Goal: Task Accomplishment & Management: Manage account settings

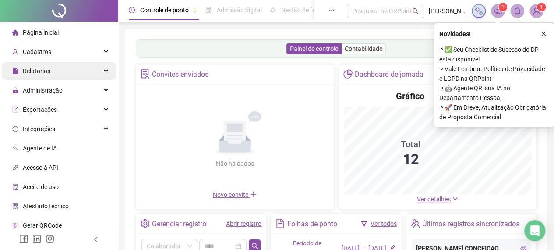
click at [67, 77] on div "Relatórios" at bounding box center [59, 71] width 114 height 18
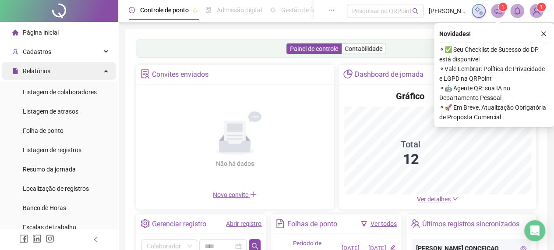
click at [70, 72] on div "Relatórios" at bounding box center [59, 71] width 114 height 18
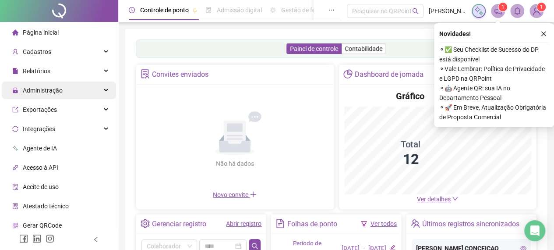
click at [71, 94] on div "Administração" at bounding box center [59, 90] width 114 height 18
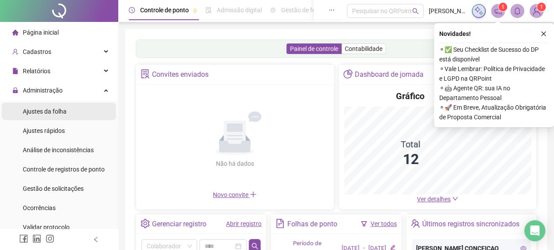
click at [69, 108] on li "Ajustes da folha" at bounding box center [59, 111] width 114 height 18
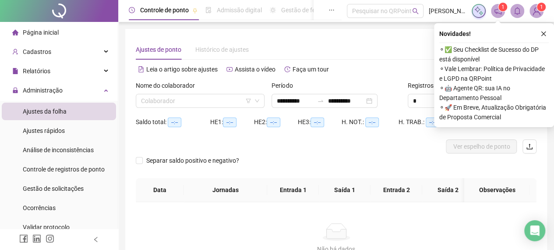
type input "**********"
click at [226, 100] on input "search" at bounding box center [196, 100] width 110 height 13
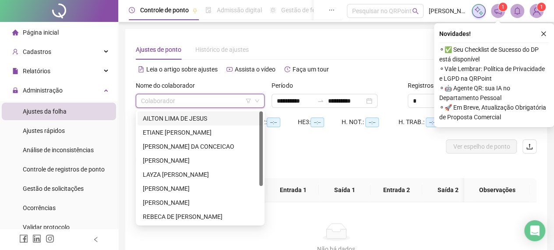
click at [220, 105] on input "search" at bounding box center [196, 100] width 110 height 13
click at [205, 118] on div "AILTON LIMA DE JESUS" at bounding box center [200, 118] width 115 height 10
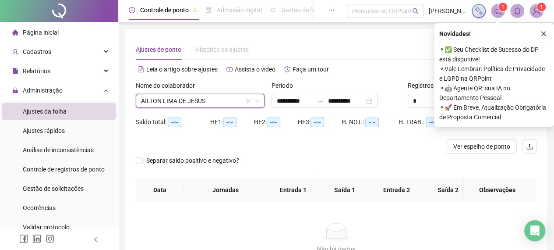
click at [491, 134] on div "Faltas: 0" at bounding box center [476, 127] width 33 height 25
click at [494, 175] on div "Separar saldo positivo e negativo?" at bounding box center [336, 165] width 401 height 25
click at [545, 32] on icon "close" at bounding box center [543, 34] width 5 height 5
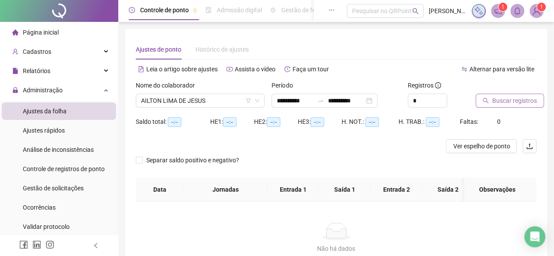
click at [495, 105] on span "Buscar registros" at bounding box center [514, 101] width 45 height 10
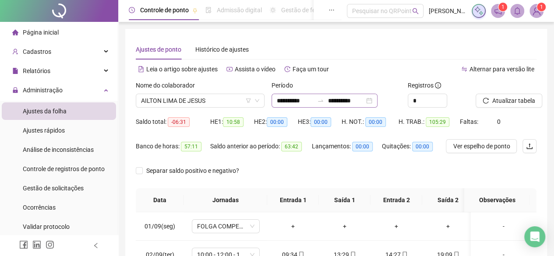
click at [378, 101] on div "**********" at bounding box center [325, 101] width 106 height 14
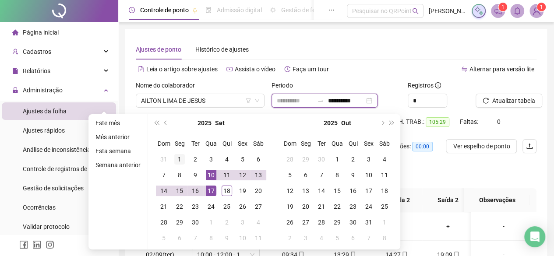
type input "**********"
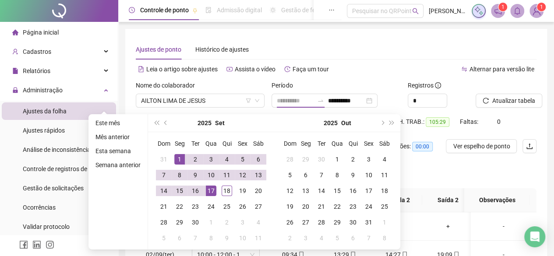
click at [180, 156] on div "1" at bounding box center [179, 159] width 11 height 11
type input "**********"
click at [223, 191] on div "18" at bounding box center [227, 191] width 11 height 11
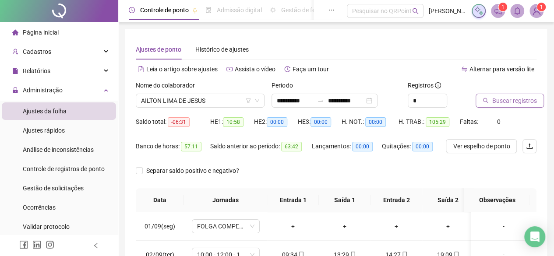
click at [509, 95] on button "Buscar registros" at bounding box center [510, 101] width 68 height 14
click at [236, 103] on span "AILTON LIMA DE JESUS" at bounding box center [200, 100] width 118 height 13
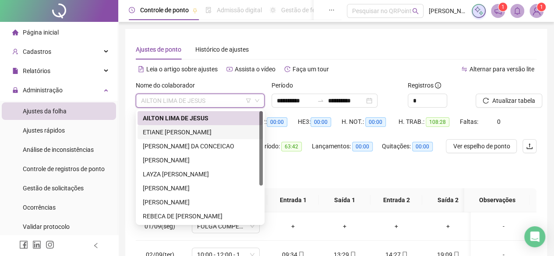
click at [206, 130] on div "ETIANE [PERSON_NAME]" at bounding box center [200, 132] width 115 height 10
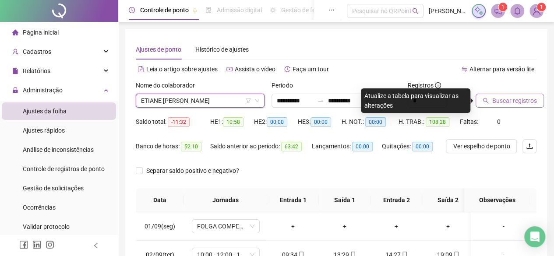
click at [523, 105] on span "Buscar registros" at bounding box center [514, 101] width 45 height 10
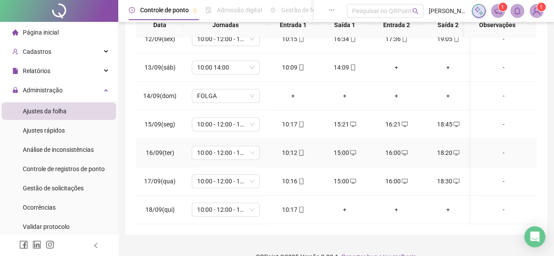
scroll to position [191, 0]
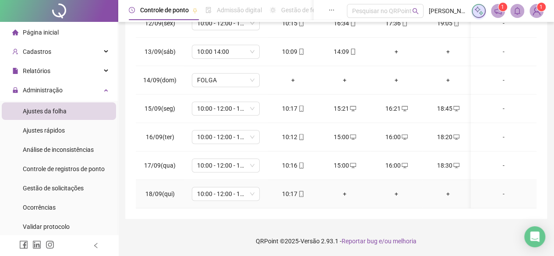
click at [345, 189] on div "+" at bounding box center [345, 194] width 38 height 10
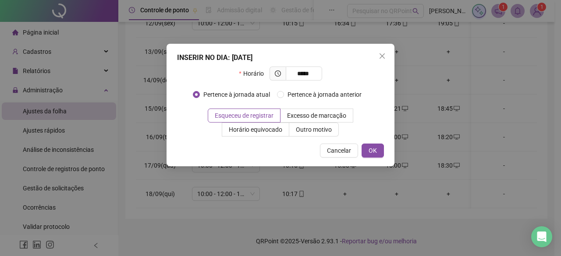
type input "*****"
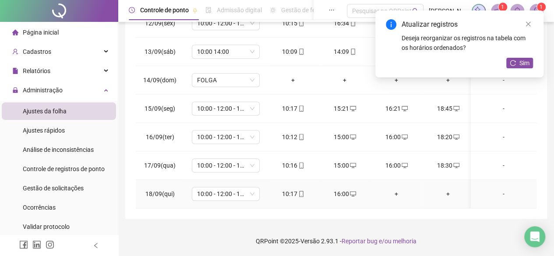
click at [397, 189] on div "+" at bounding box center [397, 194] width 38 height 10
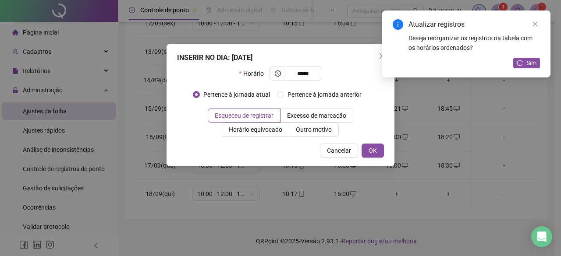
type input "*****"
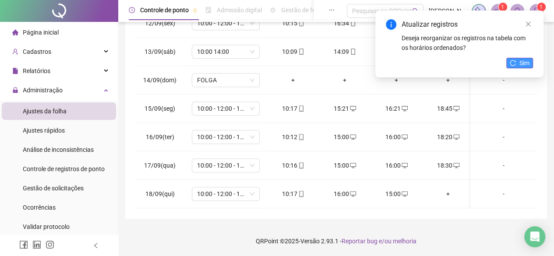
click at [523, 60] on span "Sim" at bounding box center [524, 63] width 10 height 10
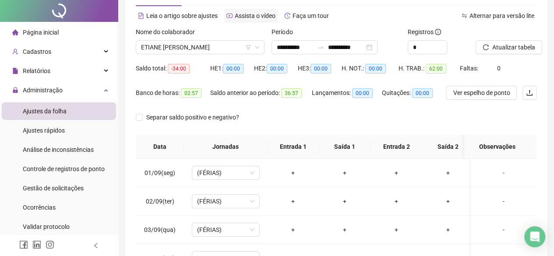
scroll to position [0, 0]
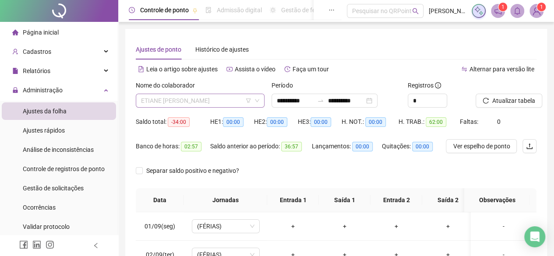
click at [222, 101] on span "ETIANE [PERSON_NAME]" at bounding box center [200, 100] width 118 height 13
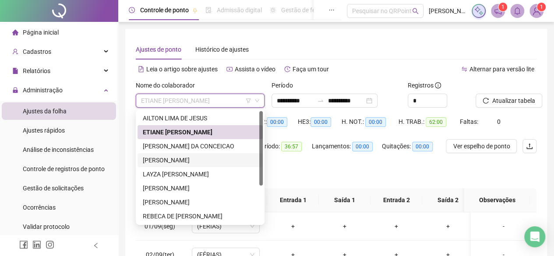
click at [192, 158] on div "[PERSON_NAME]" at bounding box center [200, 160] width 115 height 10
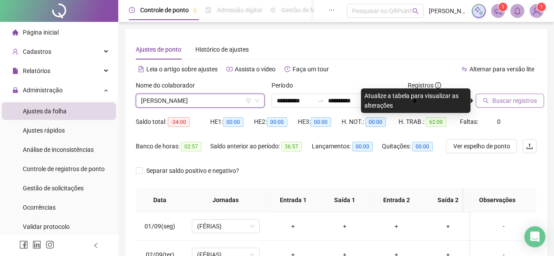
click at [504, 103] on span "Buscar registros" at bounding box center [514, 101] width 45 height 10
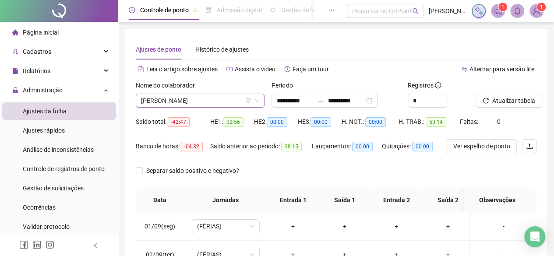
click at [219, 102] on span "[PERSON_NAME]" at bounding box center [200, 100] width 118 height 13
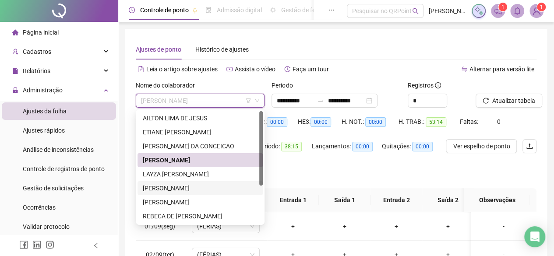
click at [200, 185] on div "[PERSON_NAME]" at bounding box center [200, 189] width 115 height 10
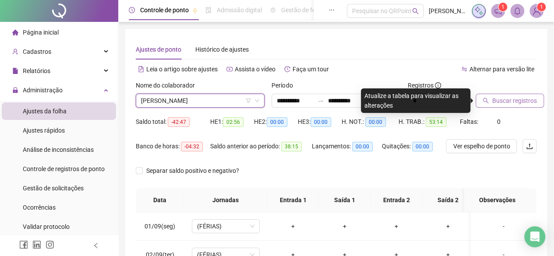
click at [498, 94] on button "Buscar registros" at bounding box center [510, 101] width 68 height 14
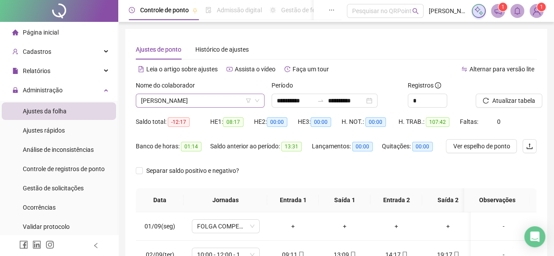
click at [211, 103] on span "[PERSON_NAME]" at bounding box center [200, 100] width 118 height 13
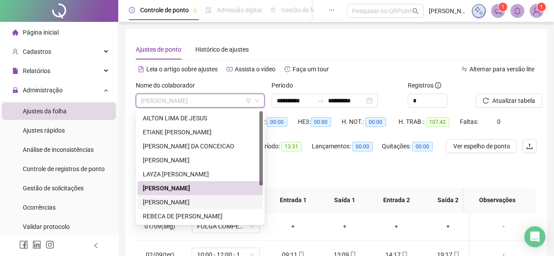
click at [153, 201] on div "[PERSON_NAME]" at bounding box center [200, 203] width 115 height 10
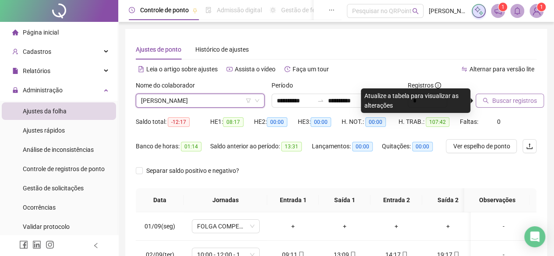
click at [522, 97] on span "Buscar registros" at bounding box center [514, 101] width 45 height 10
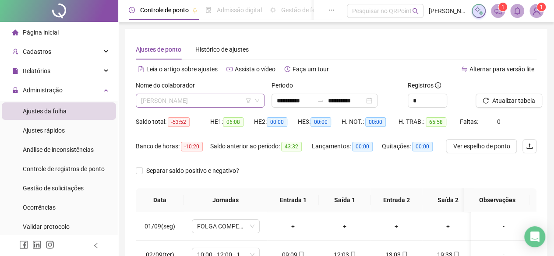
click at [223, 97] on span "[PERSON_NAME]" at bounding box center [200, 100] width 118 height 13
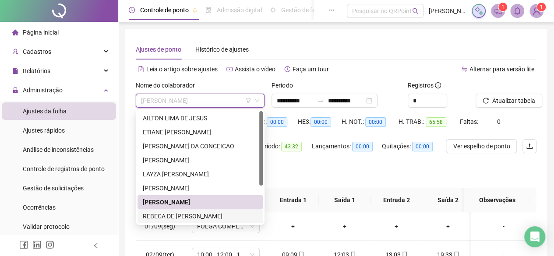
click at [186, 214] on div "REBECA DE [PERSON_NAME]" at bounding box center [200, 217] width 115 height 10
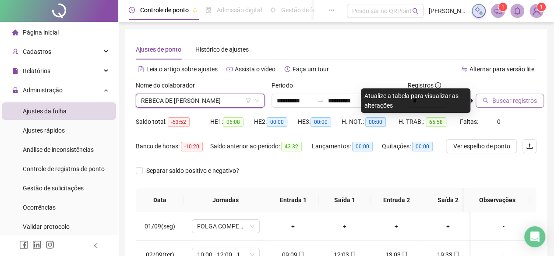
click at [500, 97] on span "Buscar registros" at bounding box center [514, 101] width 45 height 10
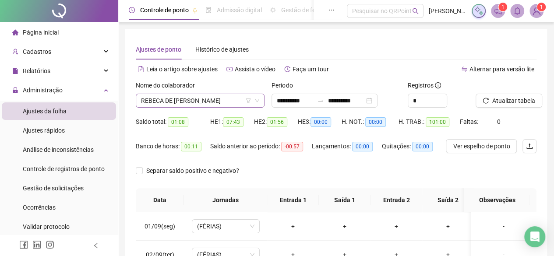
click at [223, 105] on span "REBECA DE [PERSON_NAME]" at bounding box center [200, 100] width 118 height 13
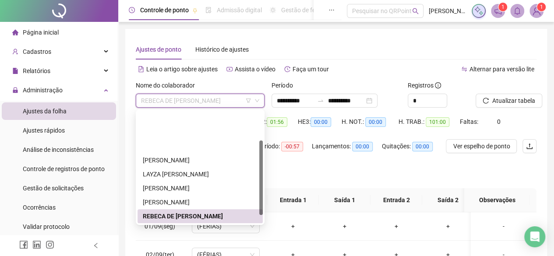
scroll to position [44, 0]
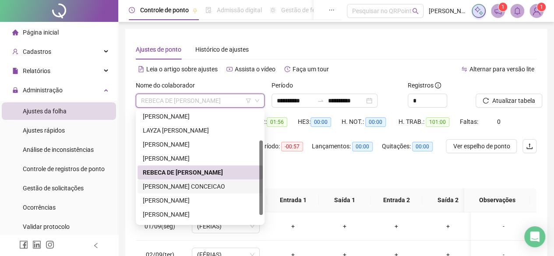
click at [198, 188] on div "[PERSON_NAME] CONCEICAO" at bounding box center [200, 187] width 115 height 10
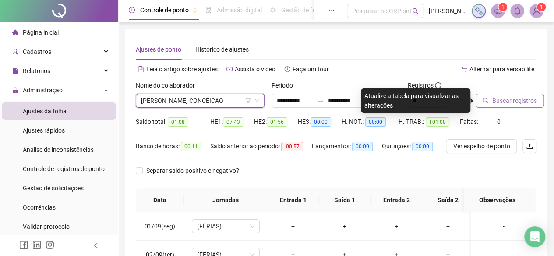
click at [490, 107] on button "Buscar registros" at bounding box center [510, 101] width 68 height 14
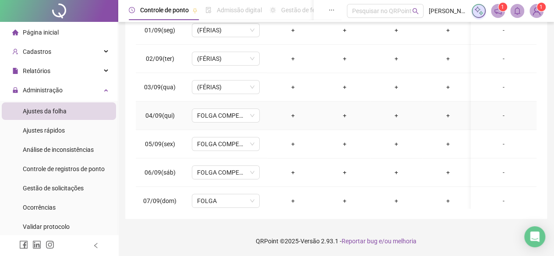
scroll to position [0, 0]
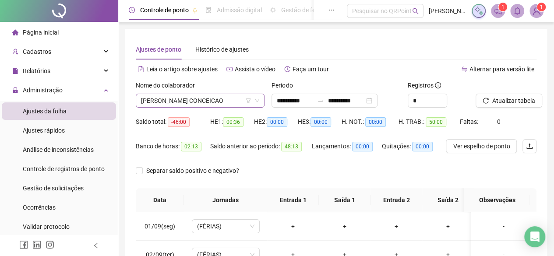
click at [238, 106] on span "[PERSON_NAME] CONCEICAO" at bounding box center [200, 100] width 118 height 13
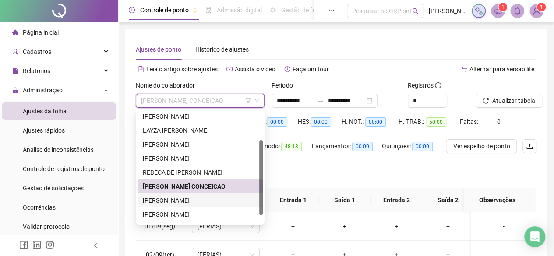
click at [220, 198] on div "[PERSON_NAME]" at bounding box center [200, 201] width 115 height 10
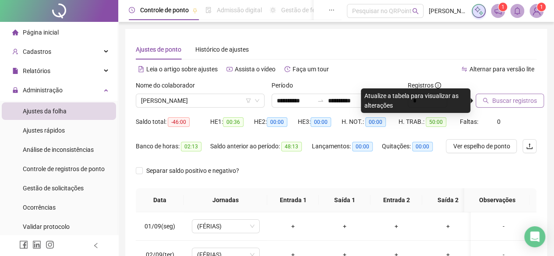
click at [498, 99] on span "Buscar registros" at bounding box center [514, 101] width 45 height 10
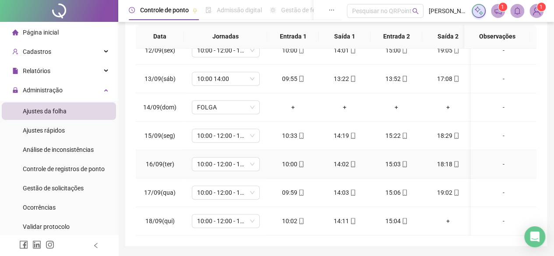
scroll to position [191, 0]
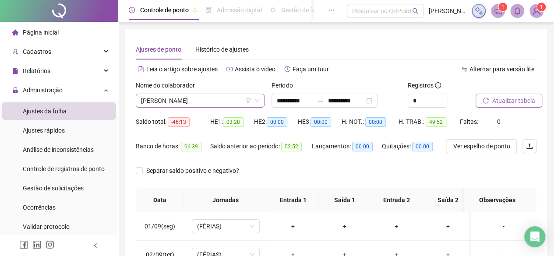
click at [229, 103] on span "[PERSON_NAME]" at bounding box center [200, 100] width 118 height 13
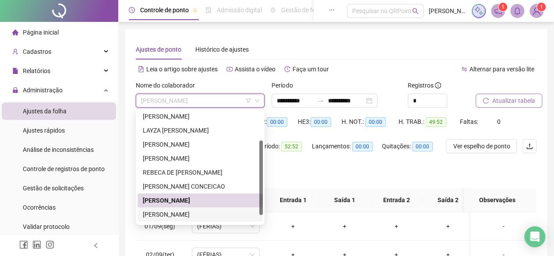
click at [254, 212] on div "[PERSON_NAME]" at bounding box center [200, 215] width 115 height 10
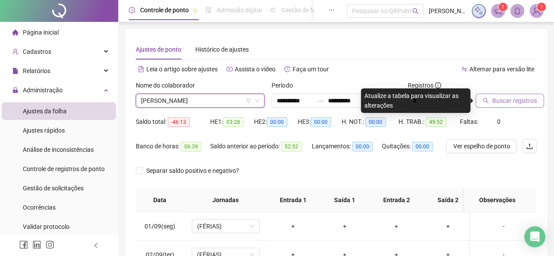
click at [505, 100] on span "Buscar registros" at bounding box center [514, 101] width 45 height 10
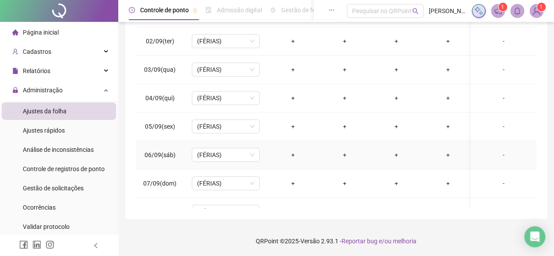
scroll to position [11, 0]
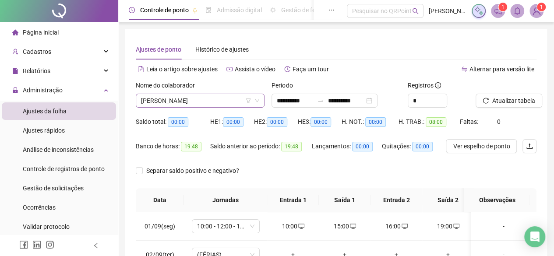
click at [168, 99] on span "[PERSON_NAME]" at bounding box center [200, 100] width 118 height 13
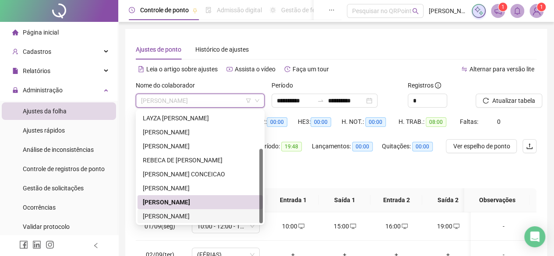
click at [192, 216] on div "[PERSON_NAME]" at bounding box center [200, 217] width 115 height 10
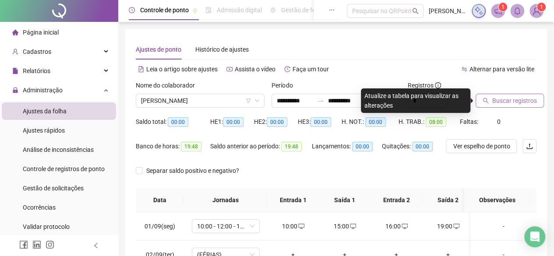
click at [521, 102] on span "Buscar registros" at bounding box center [514, 101] width 45 height 10
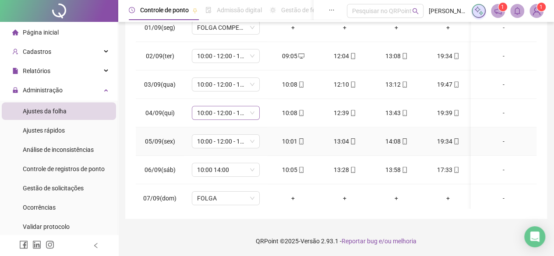
scroll to position [0, 0]
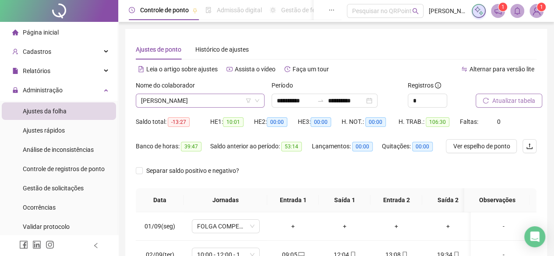
click at [231, 95] on span "[PERSON_NAME]" at bounding box center [200, 100] width 118 height 13
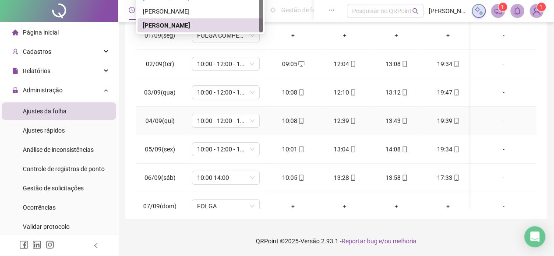
scroll to position [16, 0]
